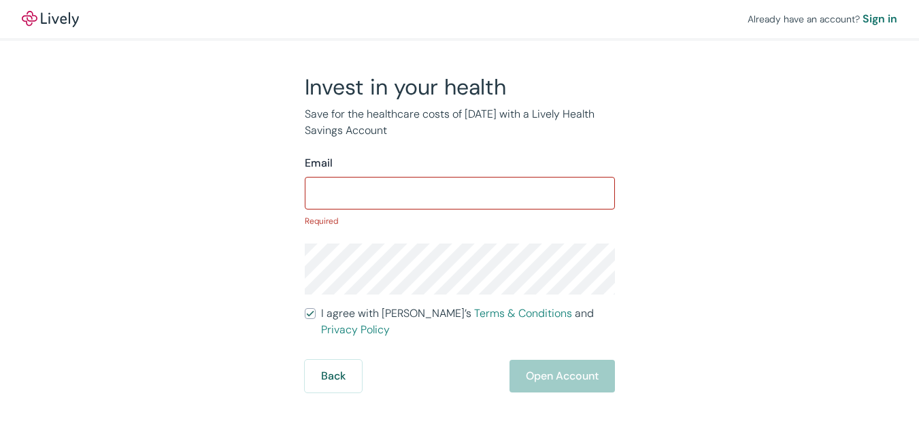
click at [305, 308] on input "I agree with Lively’s Terms & Conditions and Privacy Policy" at bounding box center [310, 313] width 11 height 11
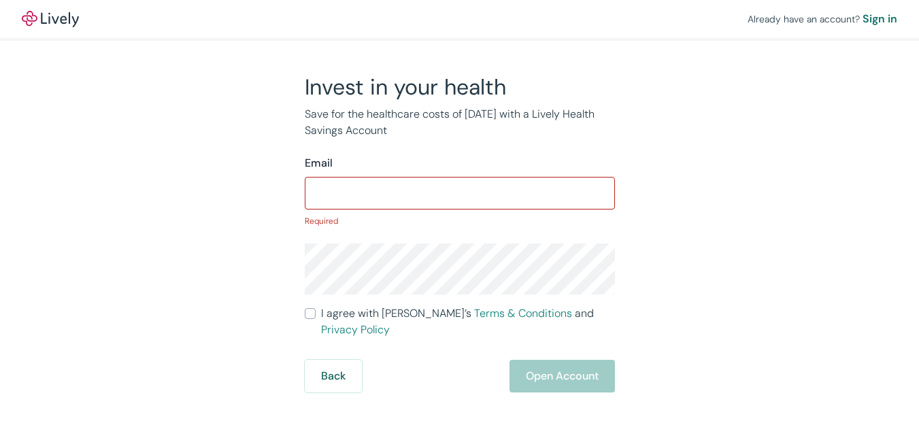
click at [305, 308] on input "I agree with Lively’s Terms & Conditions and Privacy Policy" at bounding box center [310, 313] width 11 height 11
checkbox input "true"
click at [862, 16] on div "Sign in" at bounding box center [879, 19] width 35 height 16
